Goal: Answer question/provide support: Share knowledge or assist other users

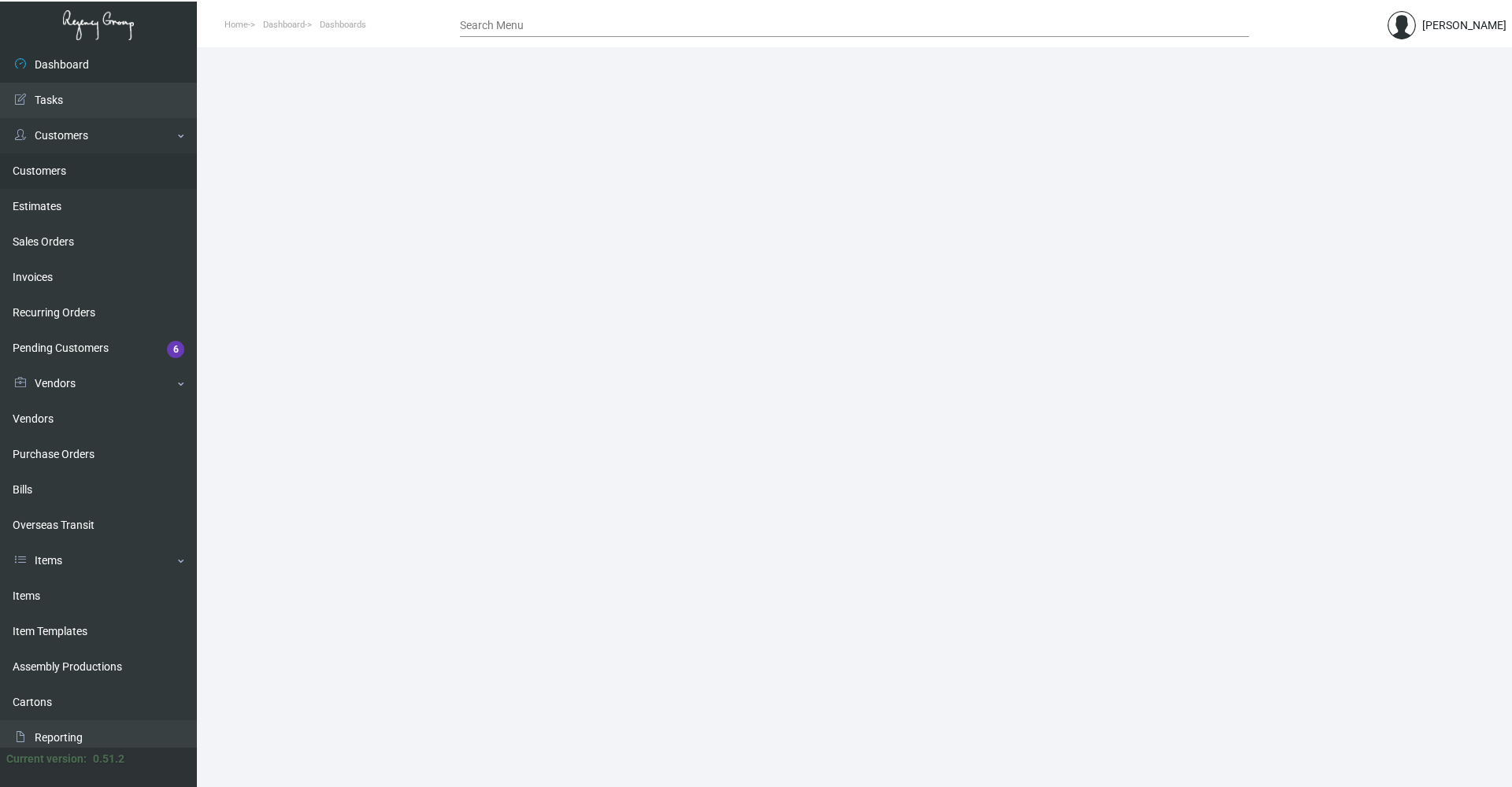
click at [69, 173] on link "Customers" at bounding box center [98, 171] width 197 height 35
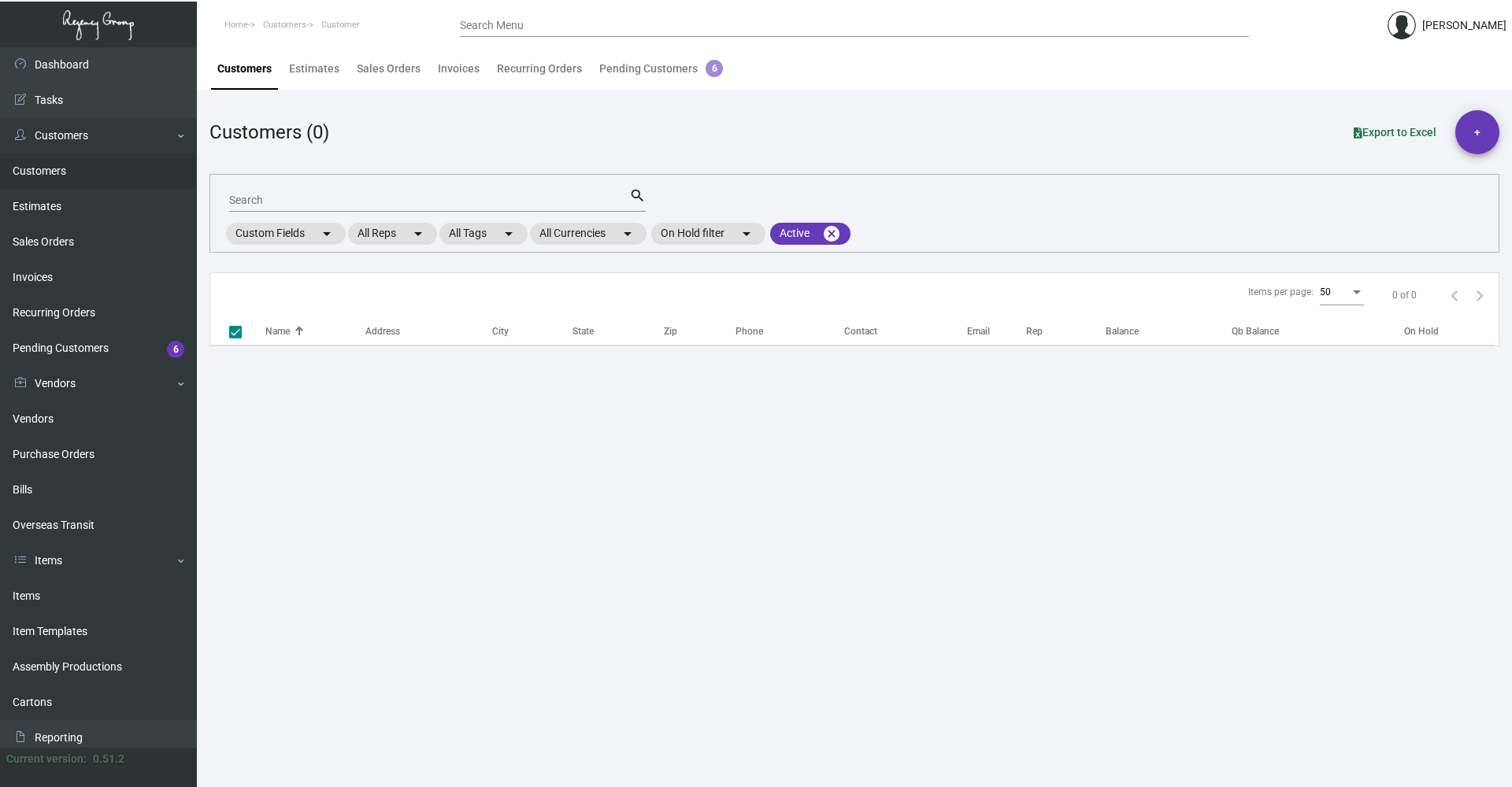
checkbox input "false"
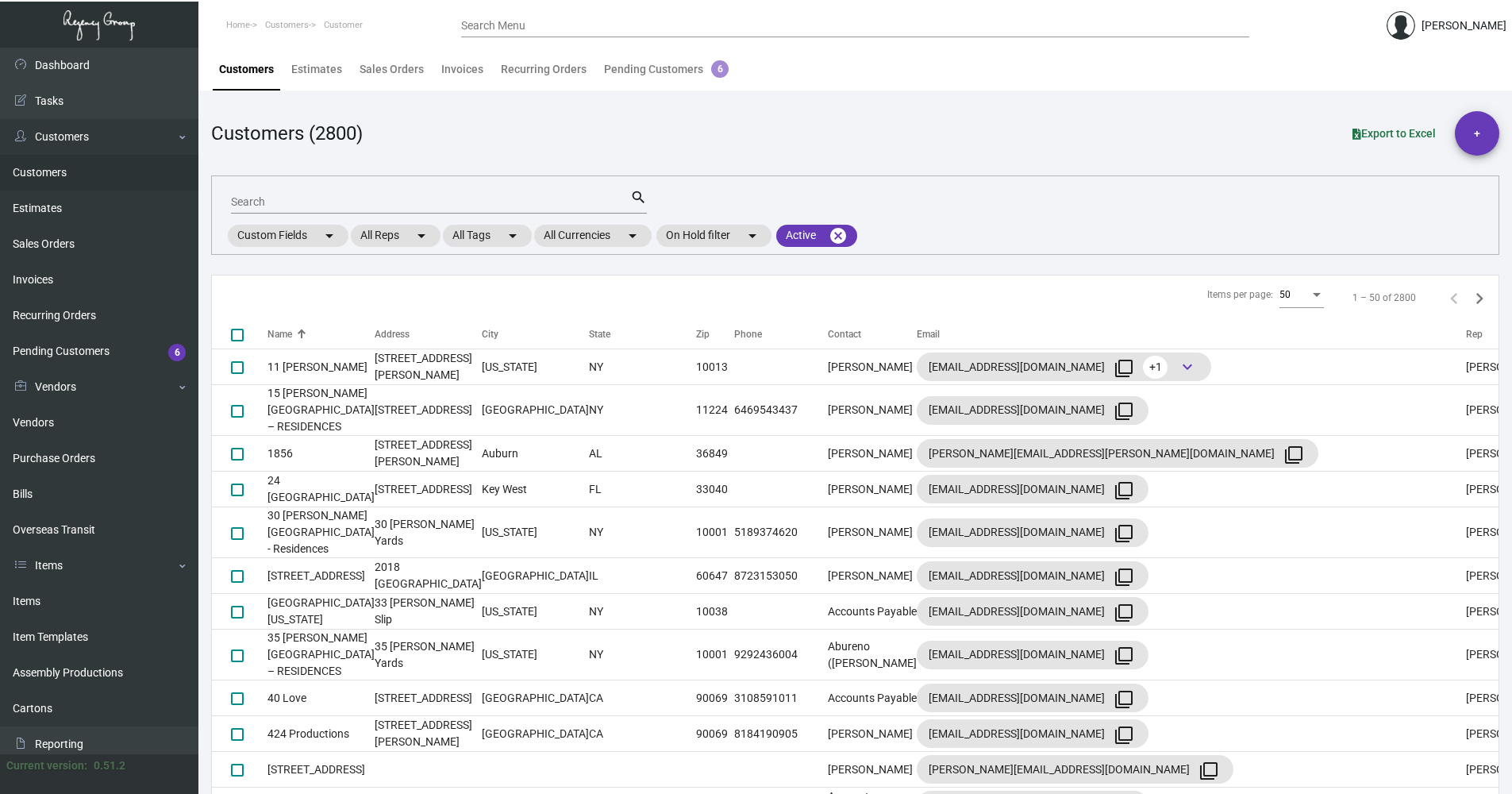
click at [314, 206] on input "Search" at bounding box center [430, 202] width 399 height 13
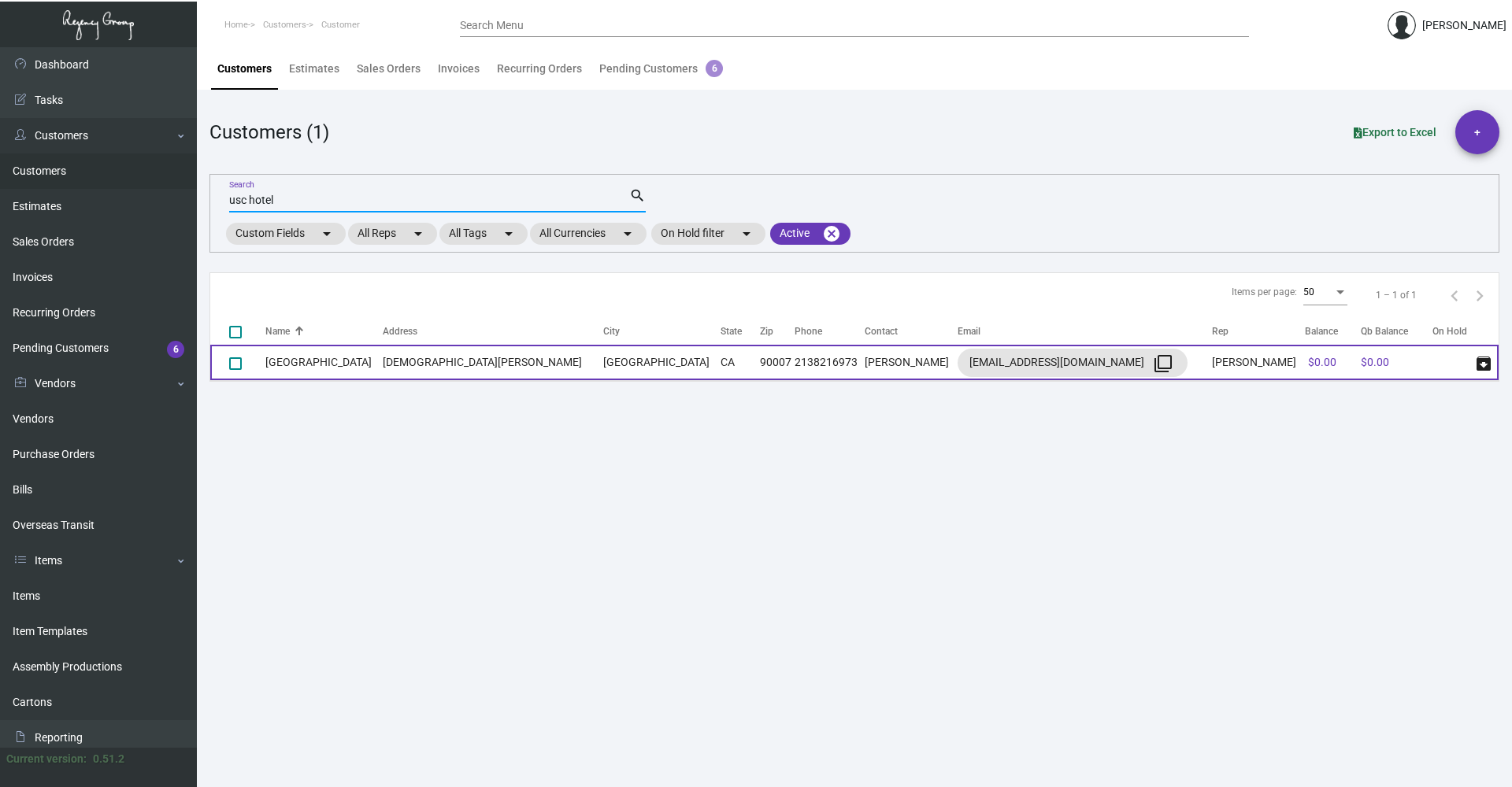
type input "usc hotel"
click at [604, 365] on td "[GEOGRAPHIC_DATA]" at bounding box center [662, 363] width 117 height 35
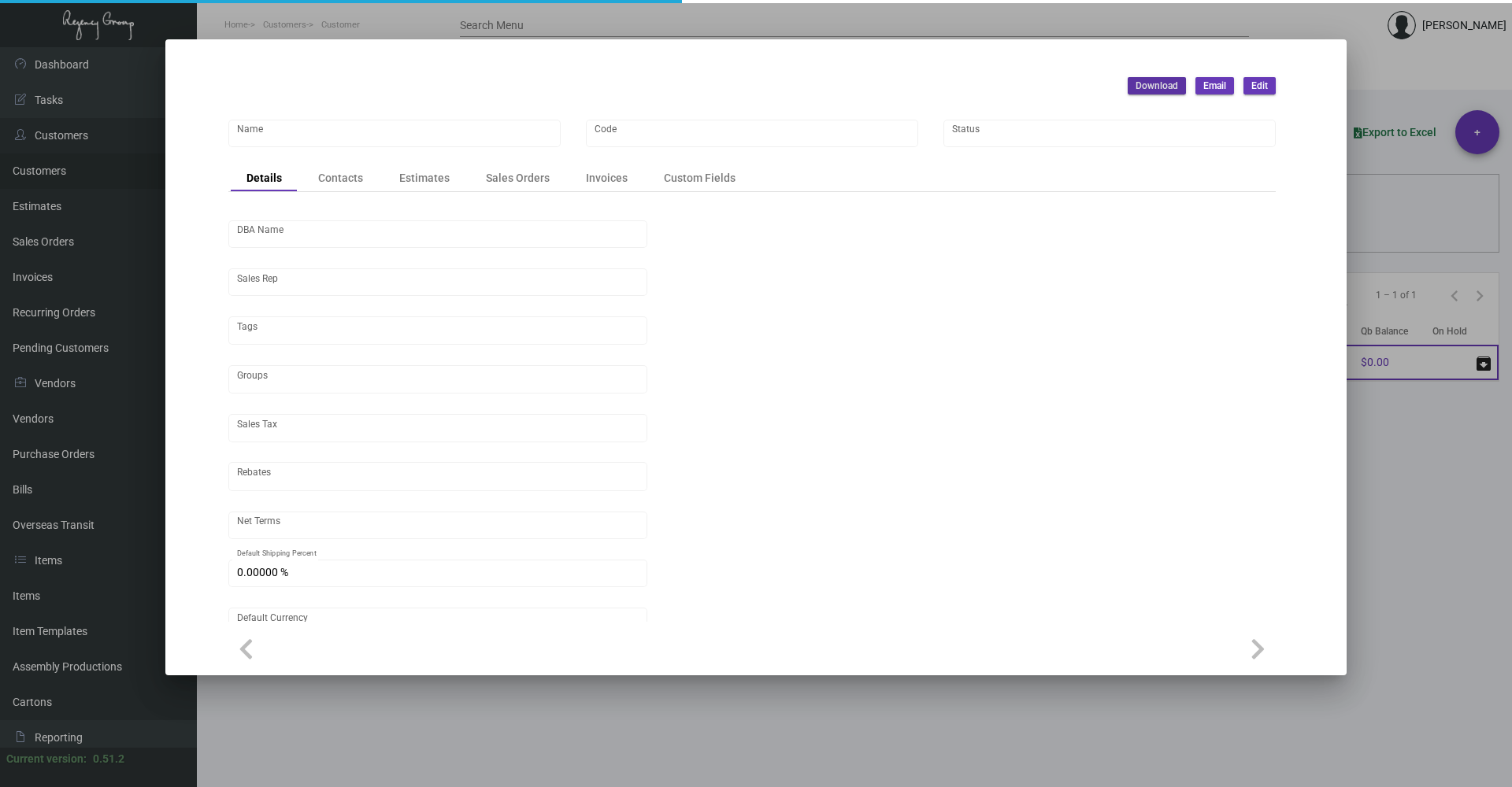
type input "[GEOGRAPHIC_DATA]"
type input "PO-00033506"
type input "[PERSON_NAME]"
type input "ST CA-[GEOGRAPHIC_DATA]-[GEOGRAPHIC_DATA]"
type input "Net 30"
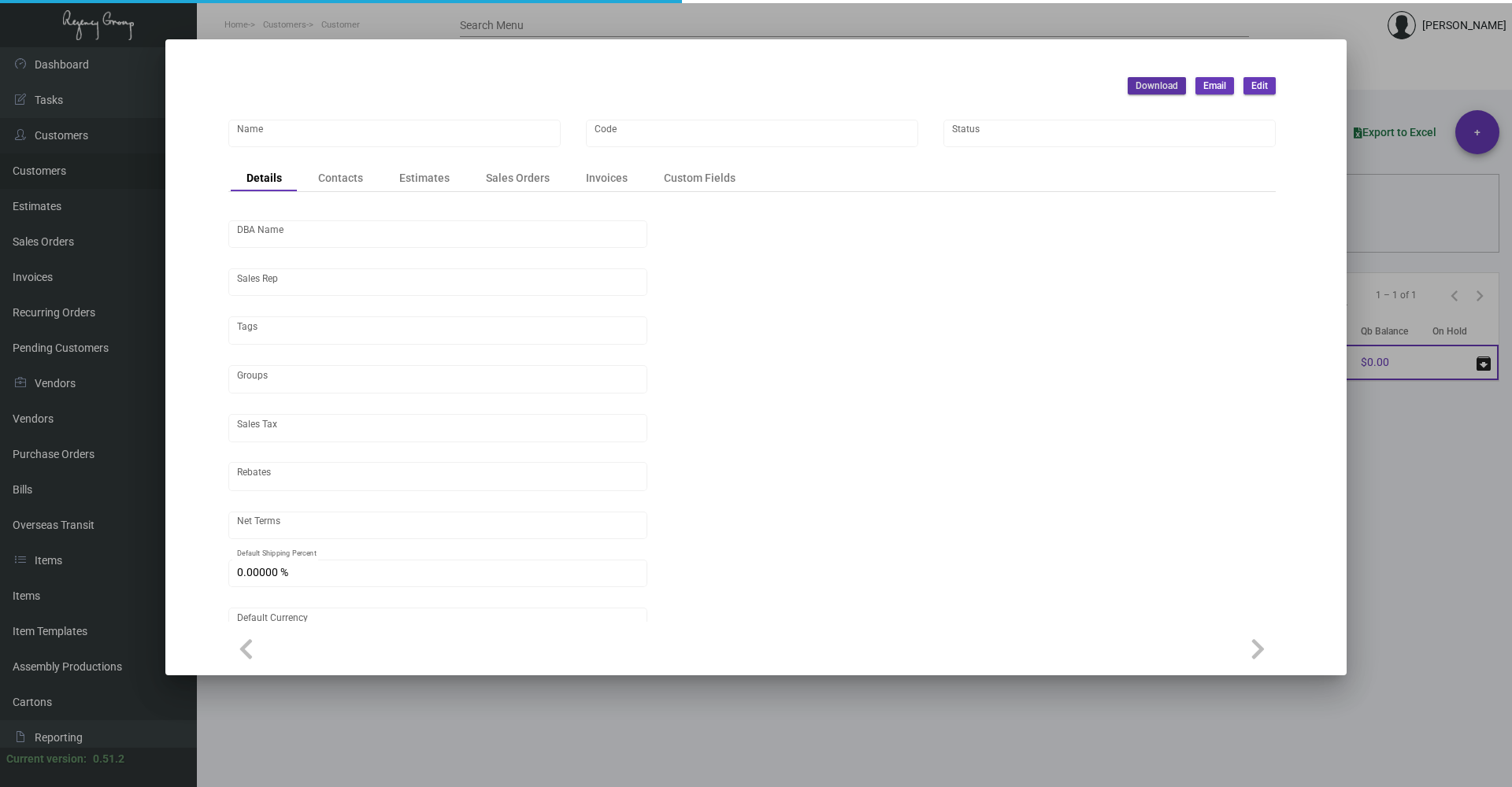
type input "United States Dollar $"
type input "$ 0.00"
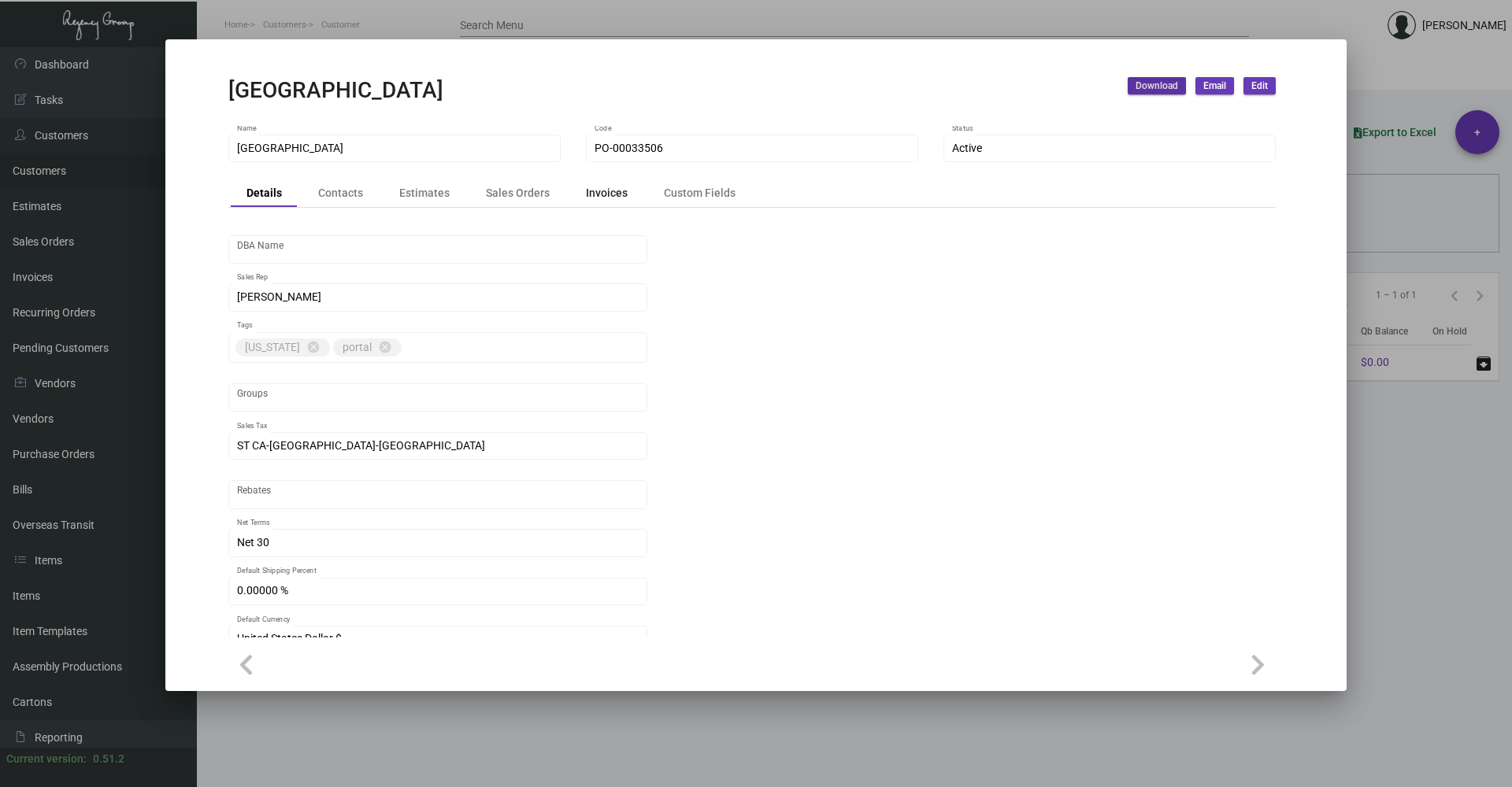
click at [605, 191] on div "Invoices" at bounding box center [607, 193] width 41 height 17
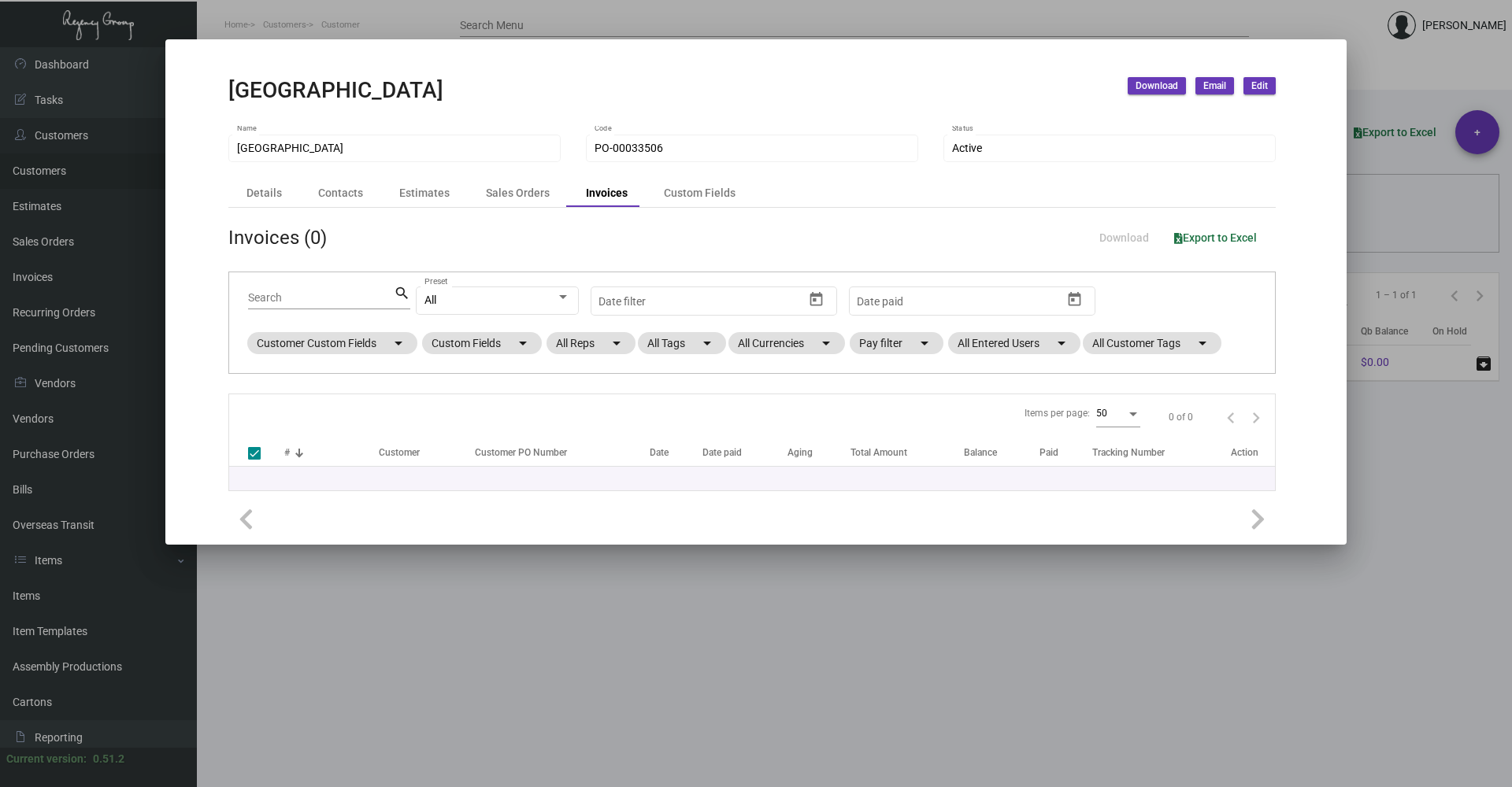
checkbox input "false"
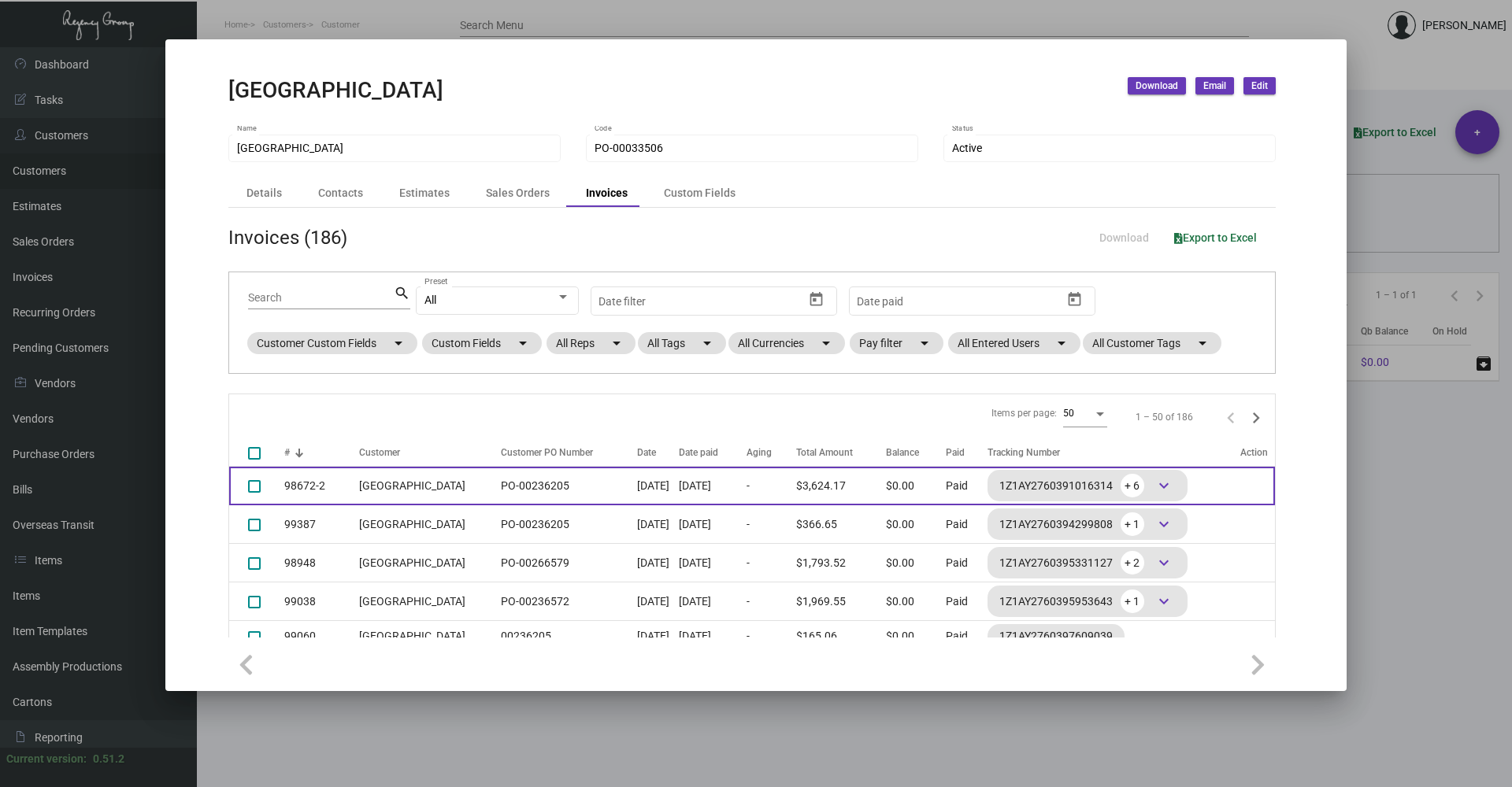
click at [837, 473] on td "$3,624.17" at bounding box center [841, 485] width 89 height 38
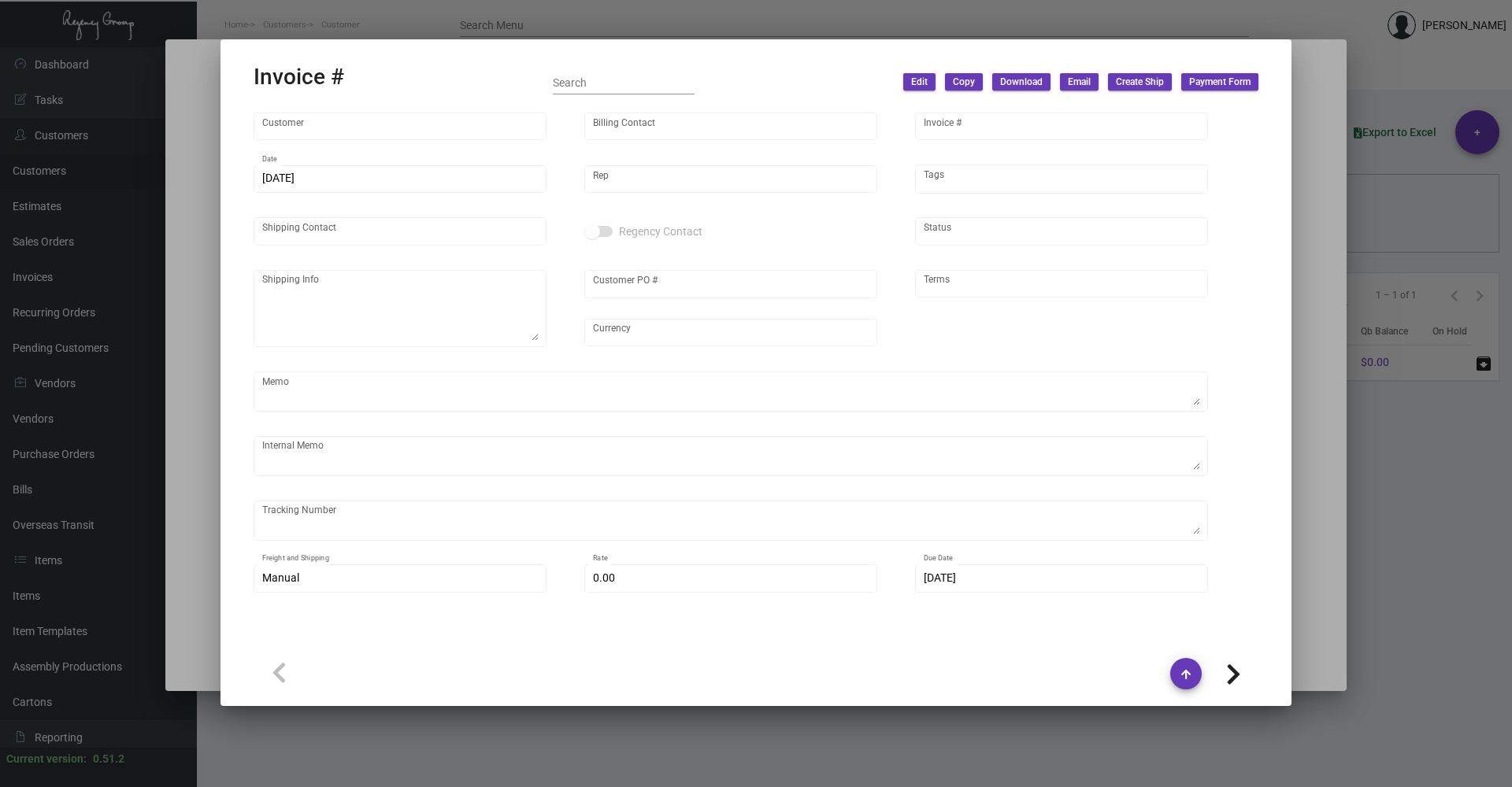
type input "[GEOGRAPHIC_DATA]"
type input "[PERSON_NAME]"
type input "98672-2"
type input "[DATE]"
type input "[PERSON_NAME]"
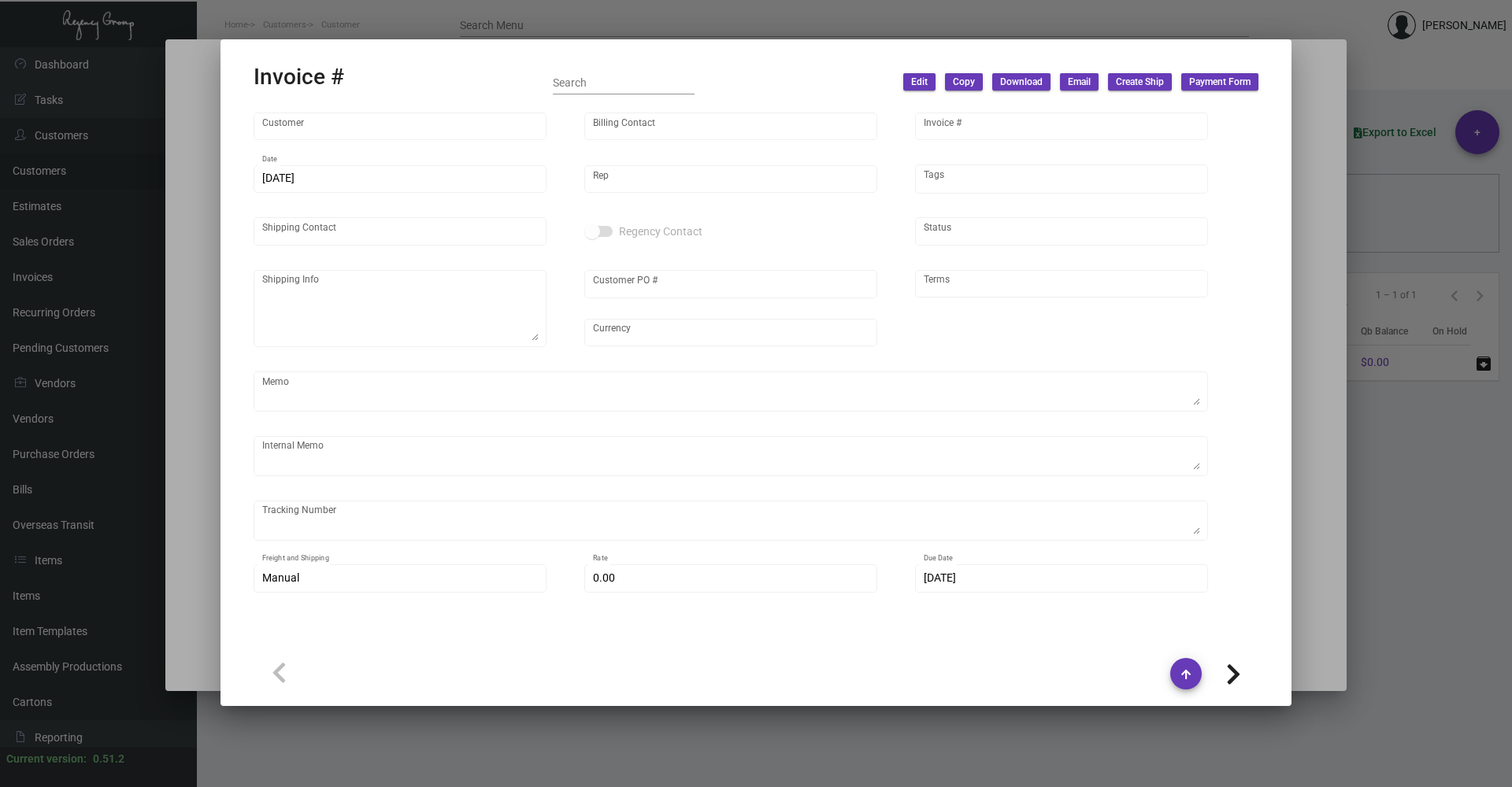
type input "[PERSON_NAME]"
type textarea "USC Hotel - [PERSON_NAME] ATTN: HOUSEKEEPING [STREET_ADDRESS][PERSON_NAME]"
type input "PO-00236205"
type input "United States Dollar $"
type input "Net 30"
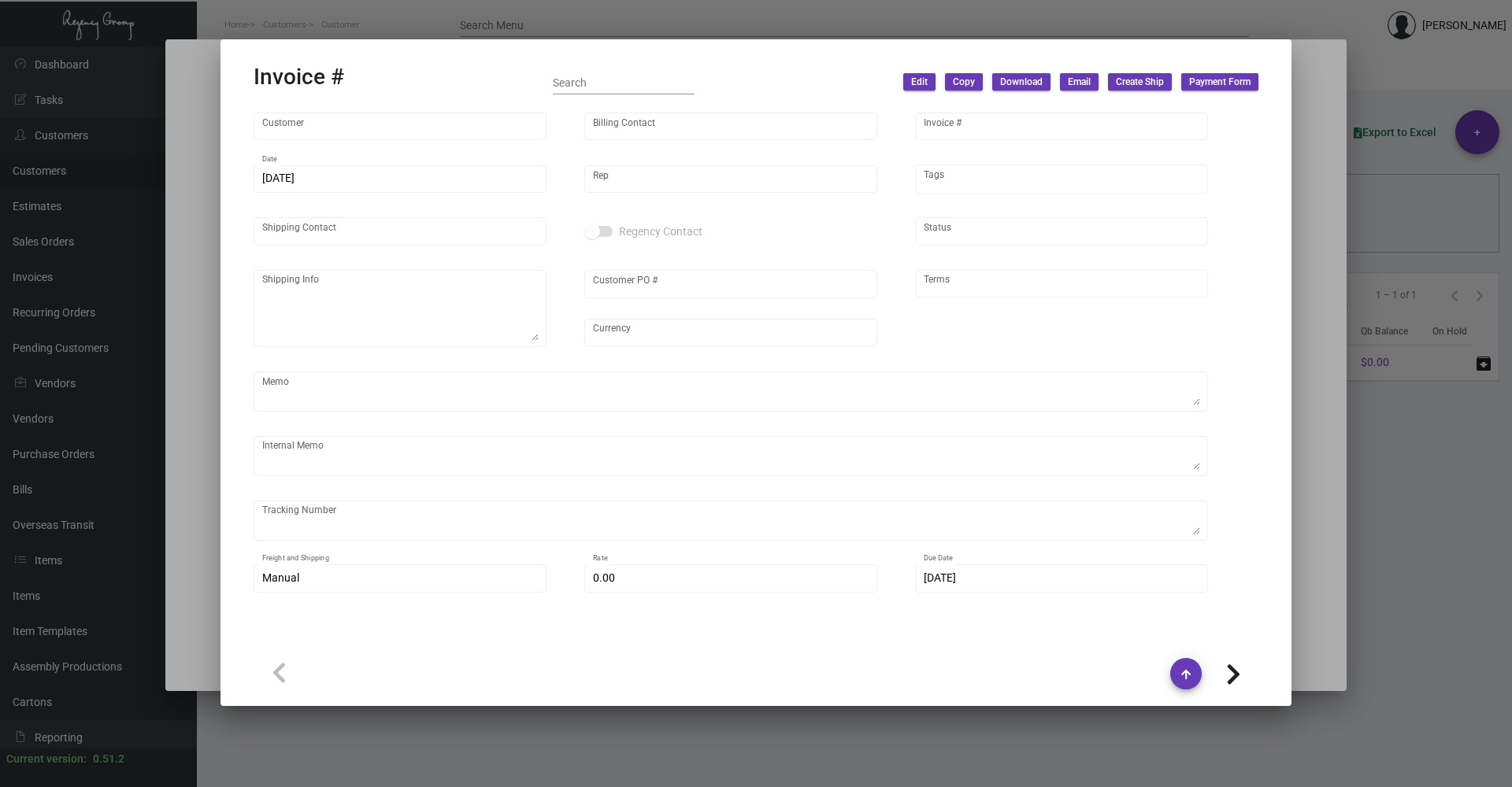
type textarea "Order Completed"
type textarea "$33.40 for etc cards, pens and sorry we missed you cards $61.81 for memo pads"
type input "$ 89.74"
type input "[DATE]"
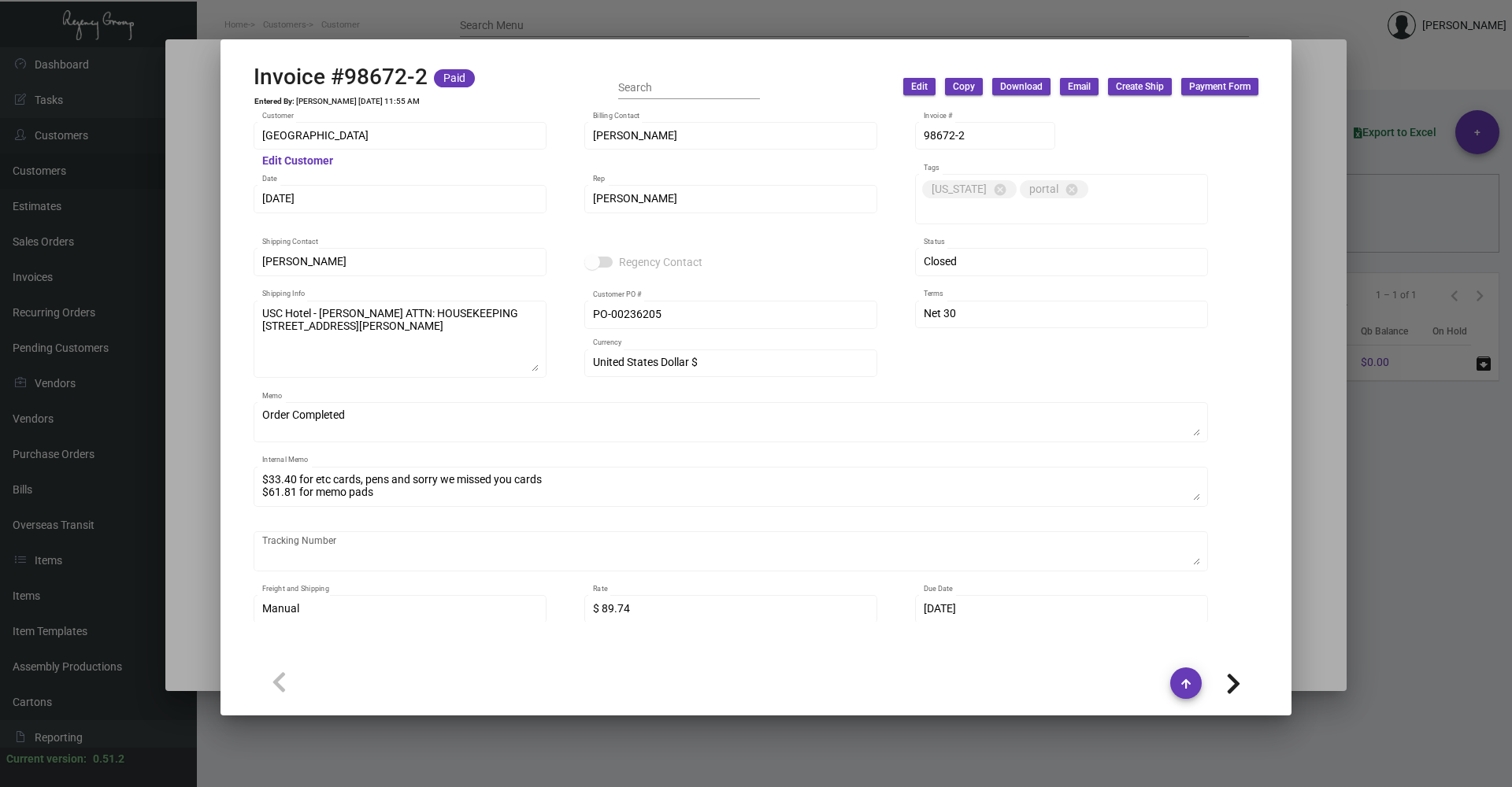
click at [1076, 84] on span "Email" at bounding box center [1079, 87] width 23 height 14
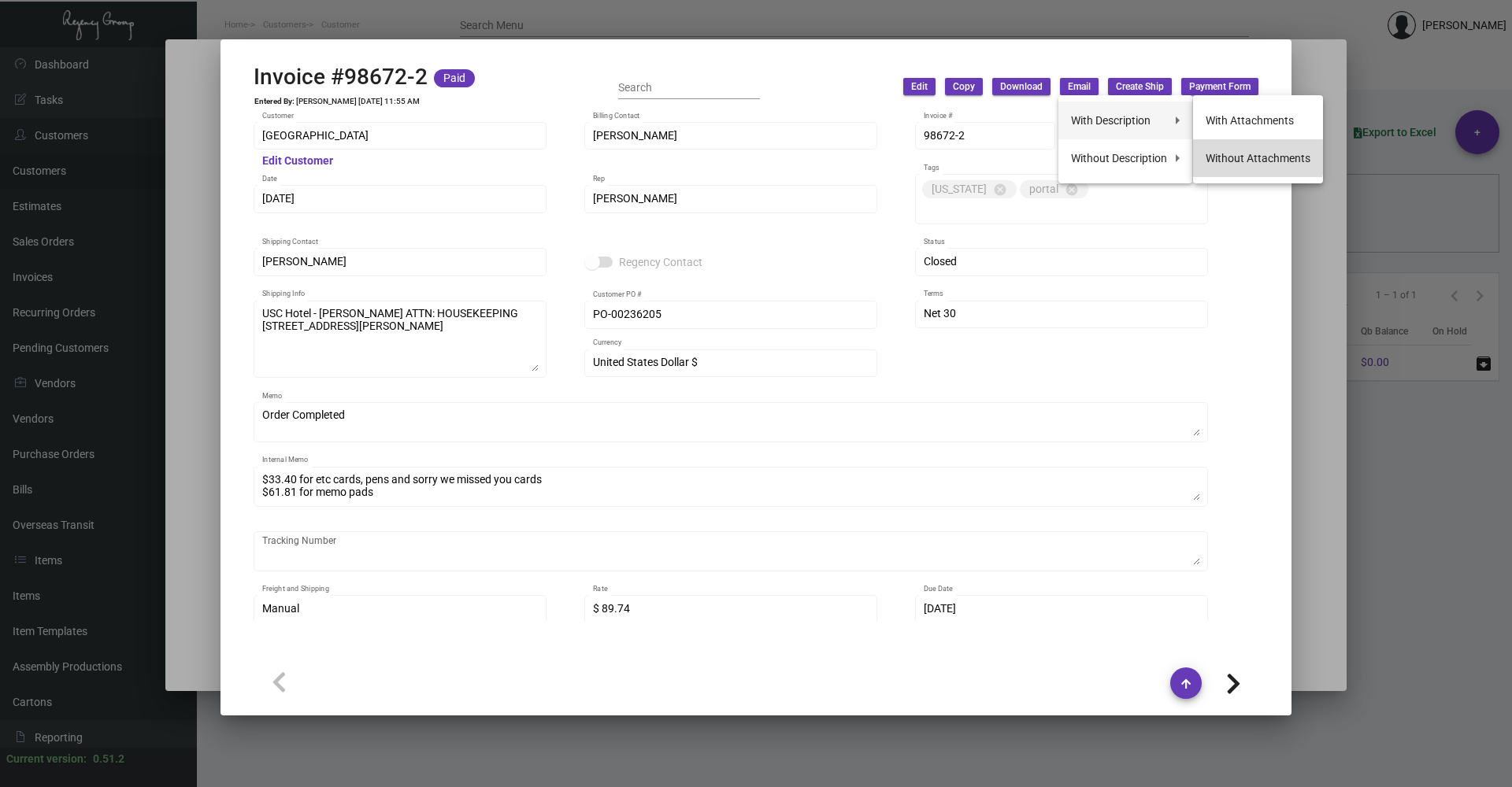
click at [1247, 157] on button "Without Attachments" at bounding box center [1258, 158] width 130 height 37
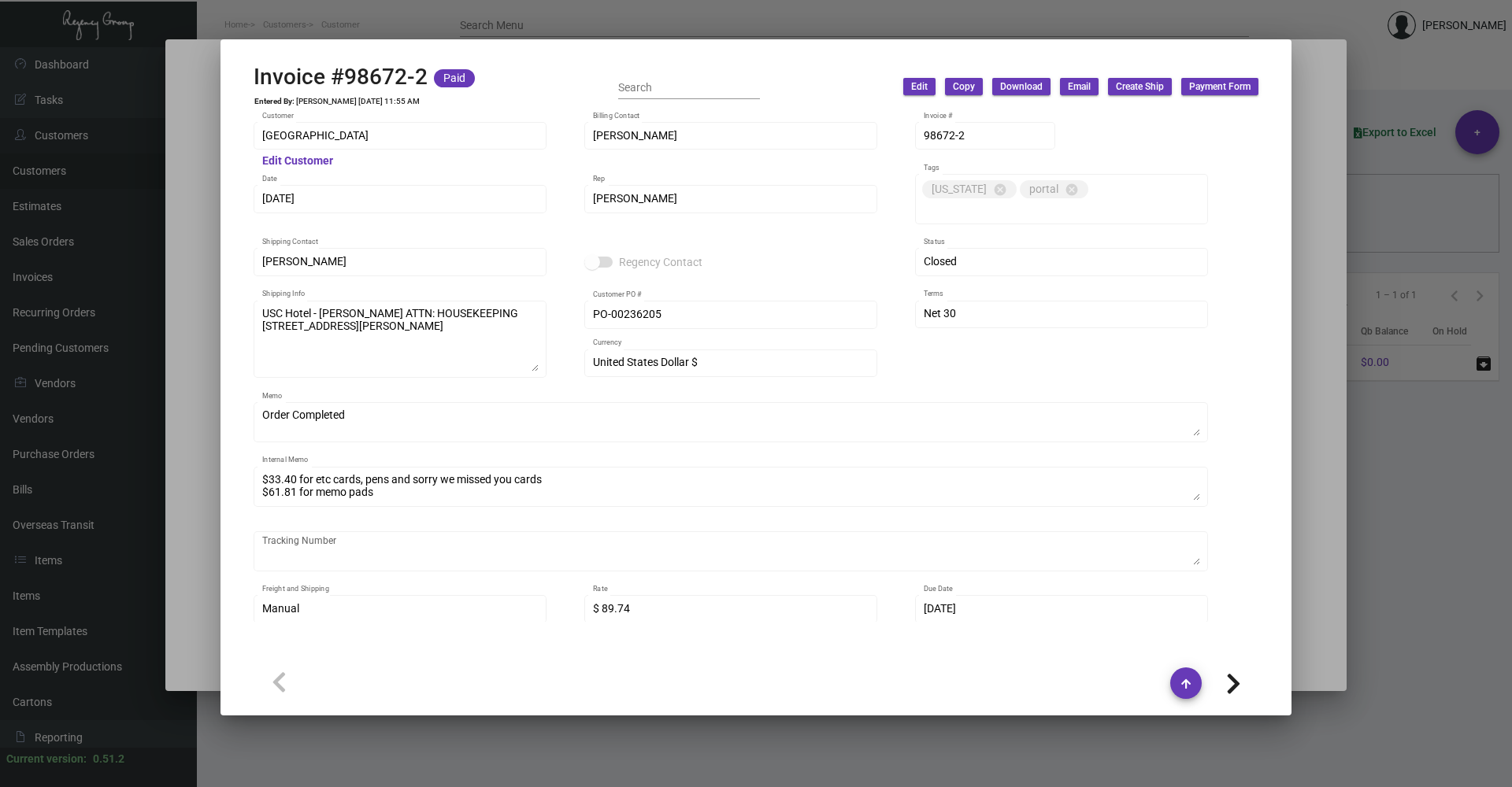
click at [1334, 606] on div at bounding box center [756, 393] width 1512 height 787
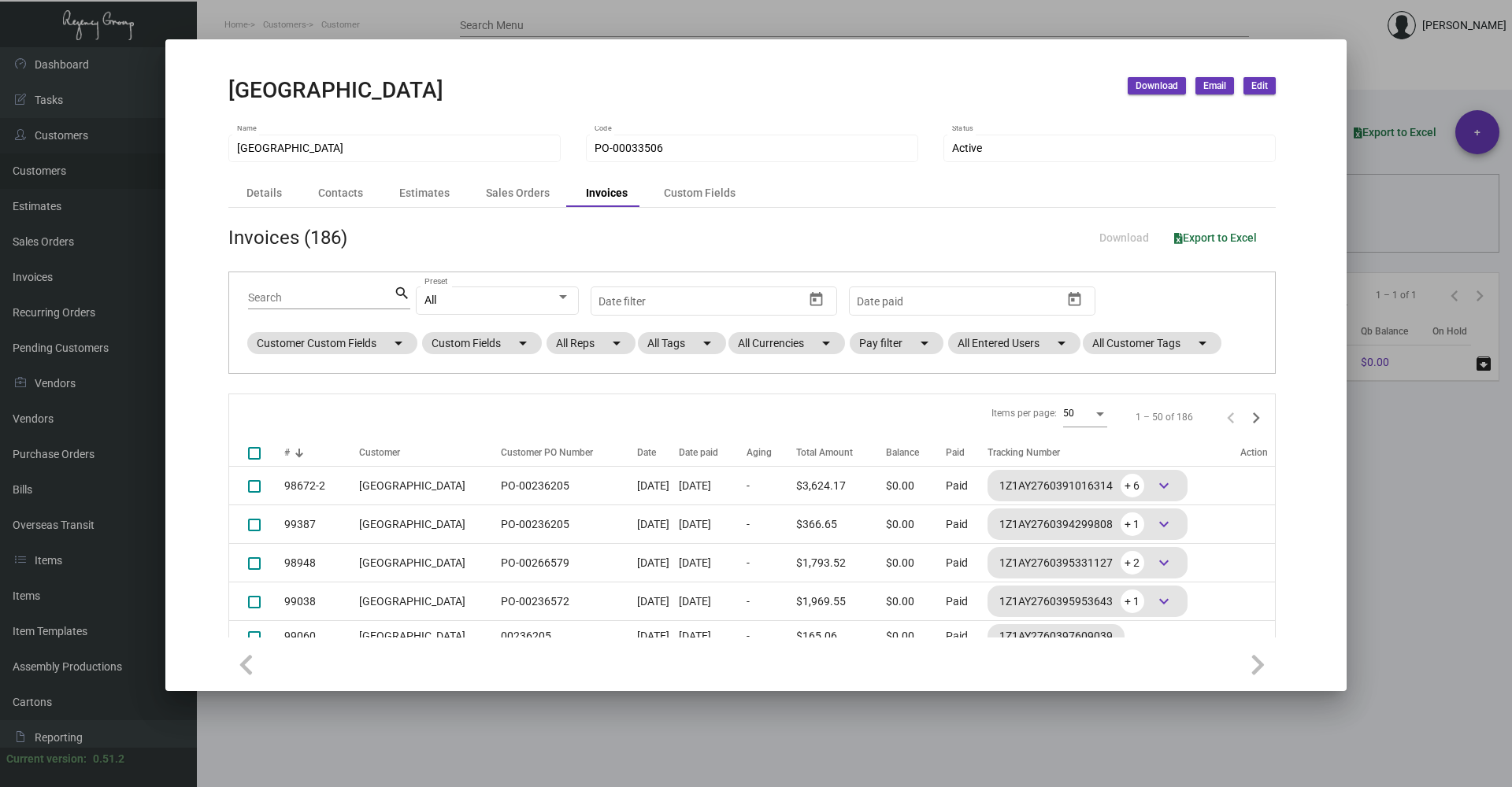
click at [1414, 594] on div at bounding box center [756, 393] width 1512 height 787
